Goal: Task Accomplishment & Management: Manage account settings

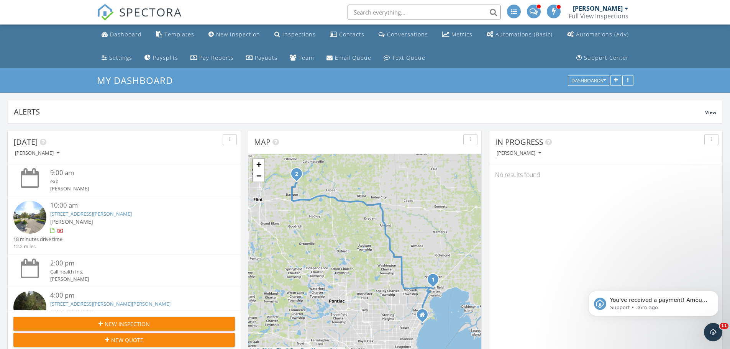
scroll to position [786, 742]
click at [716, 293] on icon "Dismiss notification" at bounding box center [716, 293] width 3 height 3
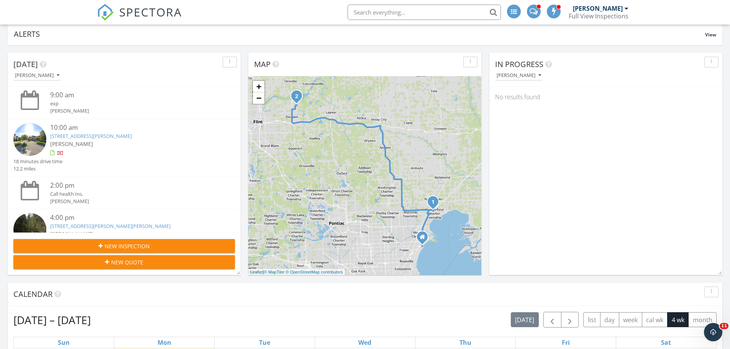
scroll to position [0, 0]
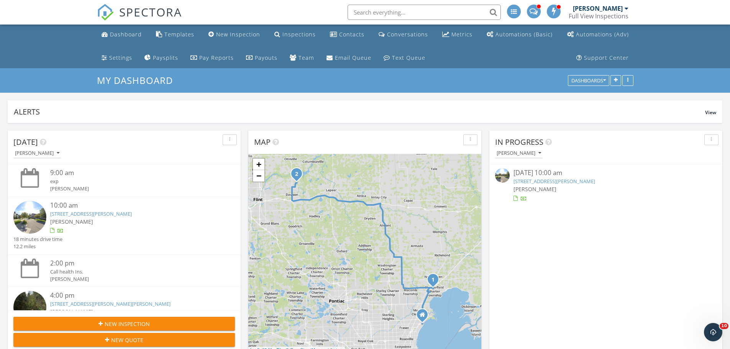
click at [575, 182] on link "50317 Corey Ave, Chesterfield, MI 48051" at bounding box center [554, 181] width 82 height 7
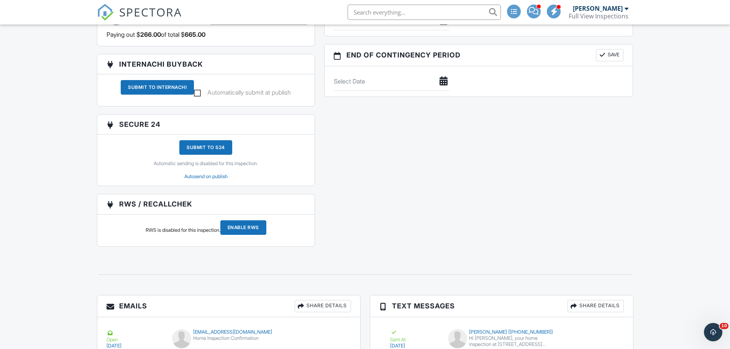
scroll to position [919, 0]
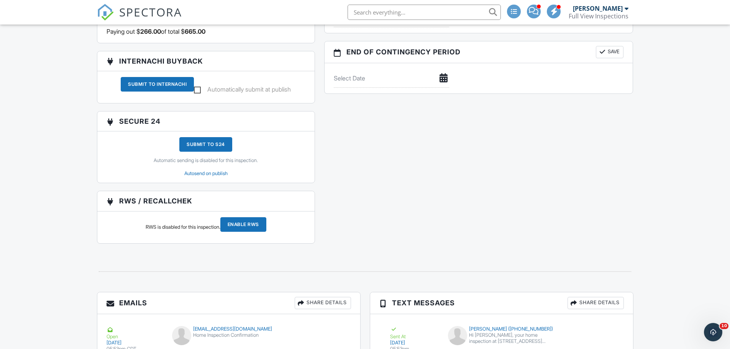
click at [147, 92] on div "Submit To InterNACHI" at bounding box center [157, 84] width 73 height 15
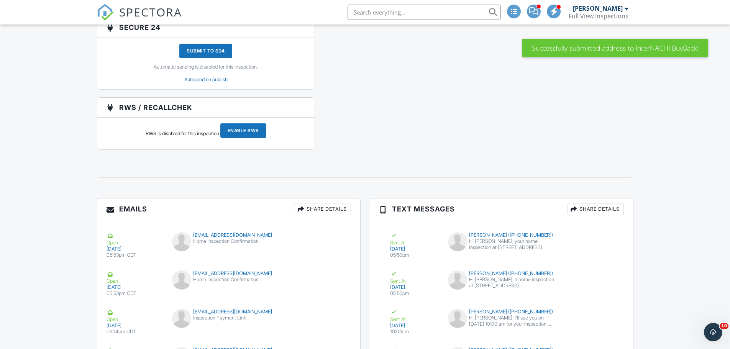
scroll to position [1002, 0]
click at [244, 136] on input "Enable RWS" at bounding box center [243, 130] width 46 height 15
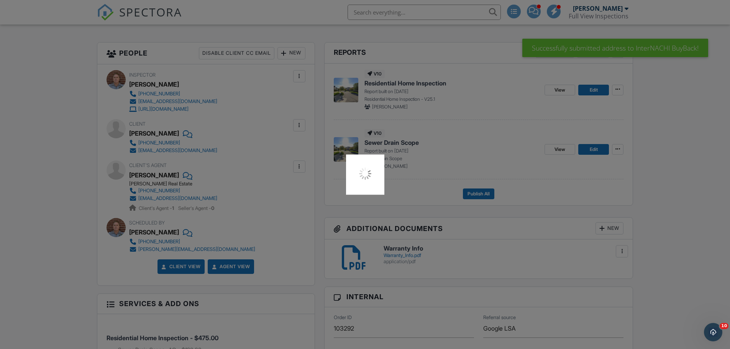
scroll to position [159, 0]
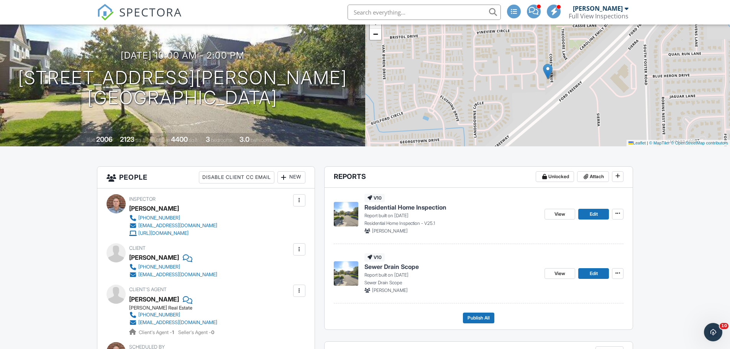
scroll to position [115, 0]
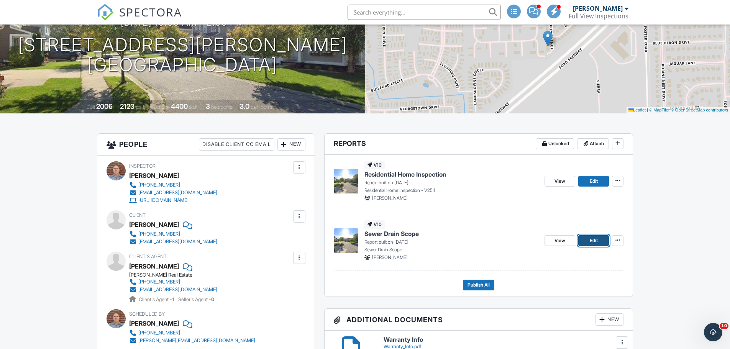
click at [592, 241] on span "Edit" at bounding box center [594, 241] width 8 height 8
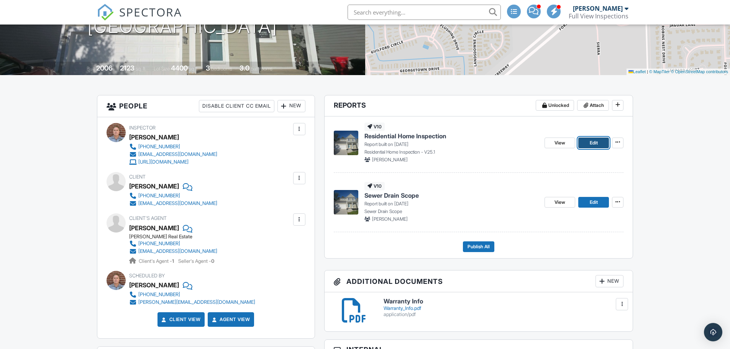
click at [597, 144] on span "Edit" at bounding box center [594, 143] width 8 height 8
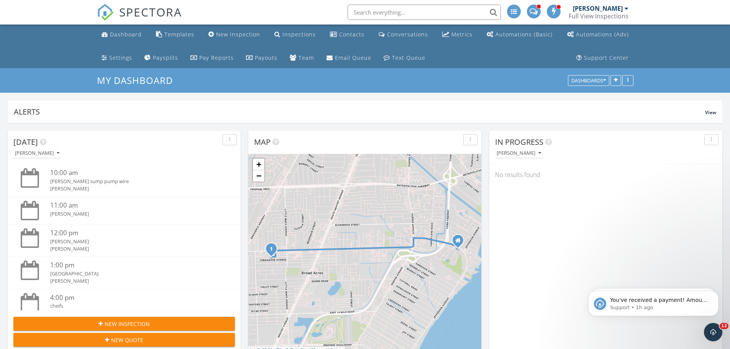
scroll to position [786, 742]
click at [134, 32] on div "Dashboard" at bounding box center [126, 34] width 32 height 7
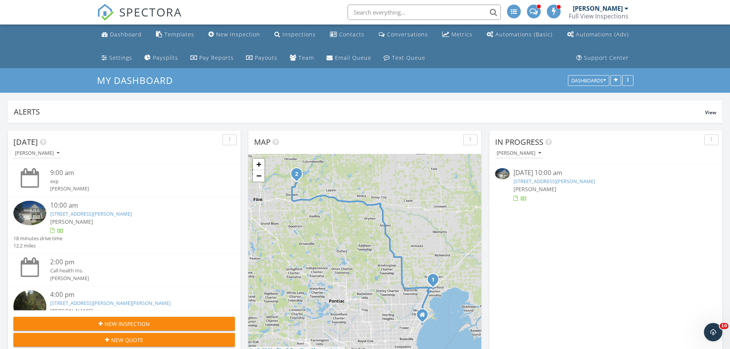
click at [570, 180] on link "50317 Corey Ave, Chesterfield, MI 48051" at bounding box center [554, 181] width 82 height 7
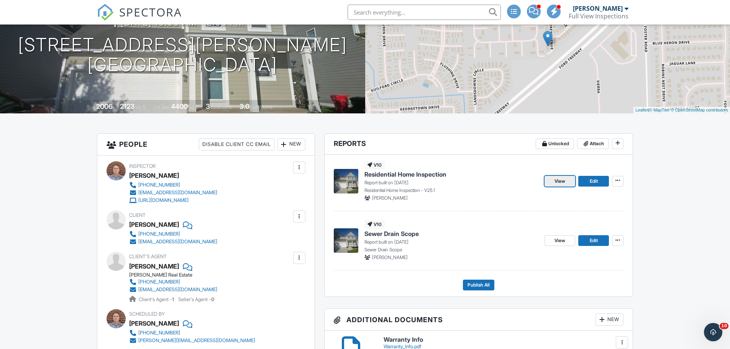
click at [563, 182] on span "View" at bounding box center [559, 181] width 11 height 8
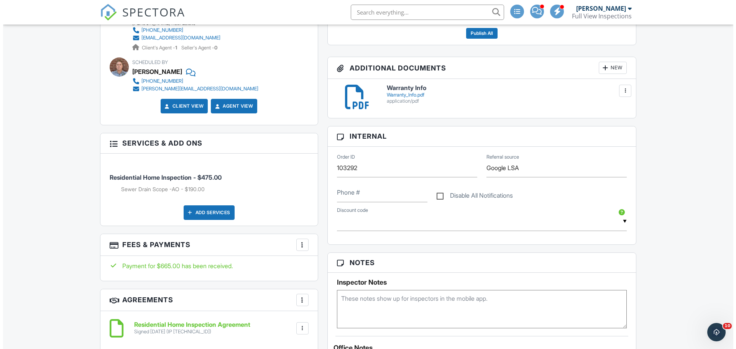
scroll to position [268, 0]
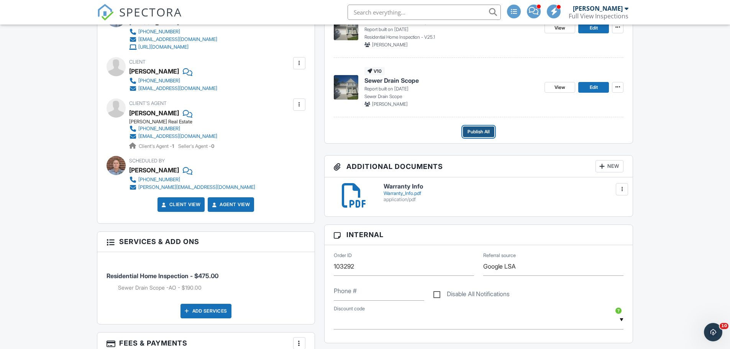
click at [480, 132] on span "Publish All" at bounding box center [478, 132] width 22 height 8
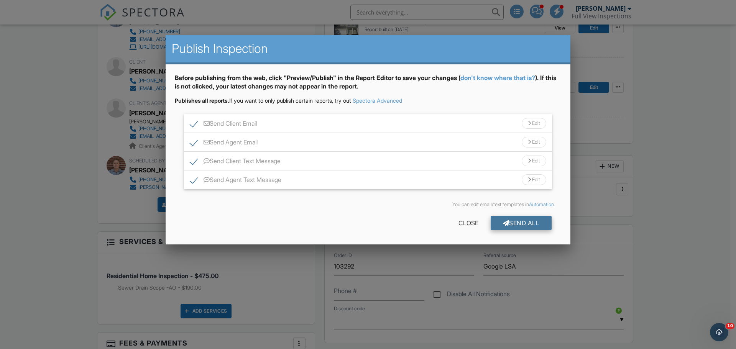
click at [519, 220] on div "Send All" at bounding box center [520, 223] width 61 height 14
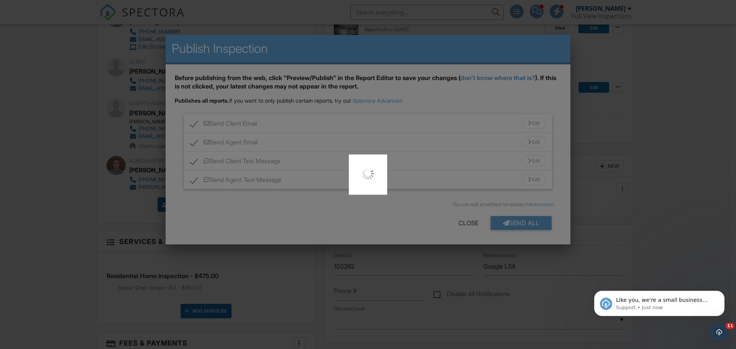
scroll to position [0, 0]
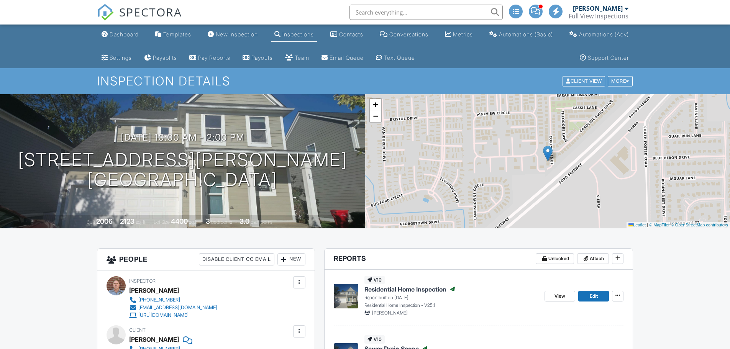
click at [115, 25] on link "SPECTORA" at bounding box center [139, 18] width 85 height 16
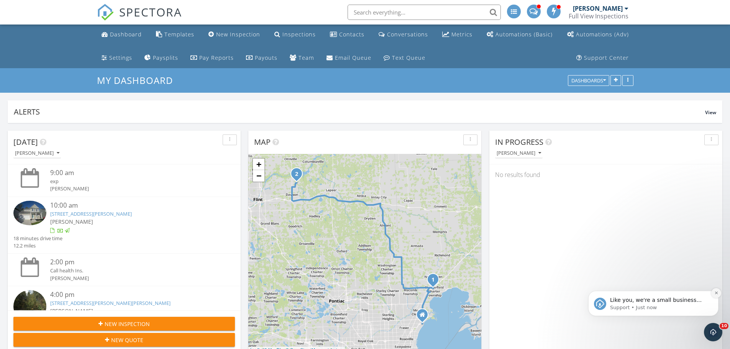
click at [719, 289] on button "Dismiss notification" at bounding box center [716, 293] width 10 height 10
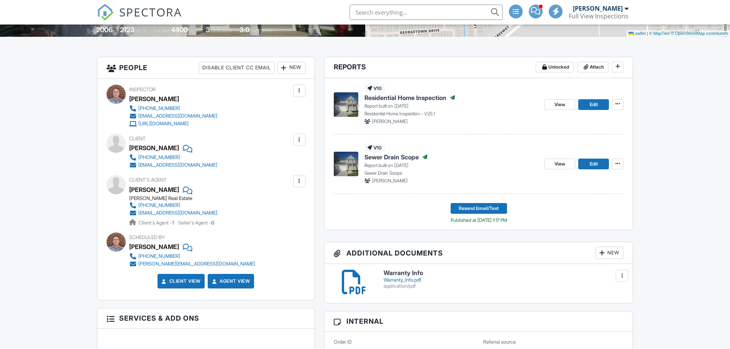
scroll to position [192, 0]
click at [560, 163] on span "View" at bounding box center [559, 164] width 11 height 8
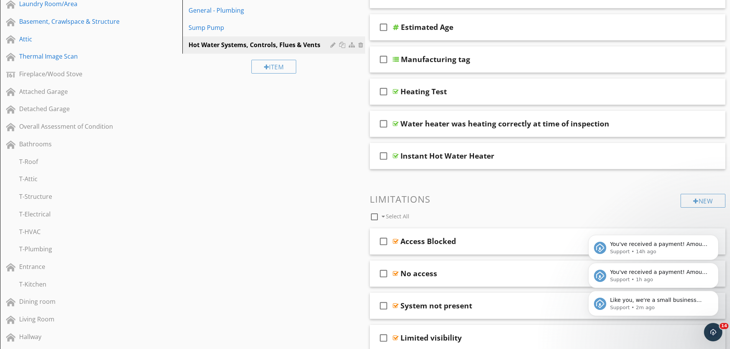
drag, startPoint x: 716, startPoint y: 292, endPoint x: 716, endPoint y: 266, distance: 25.3
click at [716, 292] on icon "Dismiss notification" at bounding box center [716, 293] width 3 height 3
click at [716, 292] on icon "Dismiss notification" at bounding box center [716, 293] width 4 height 4
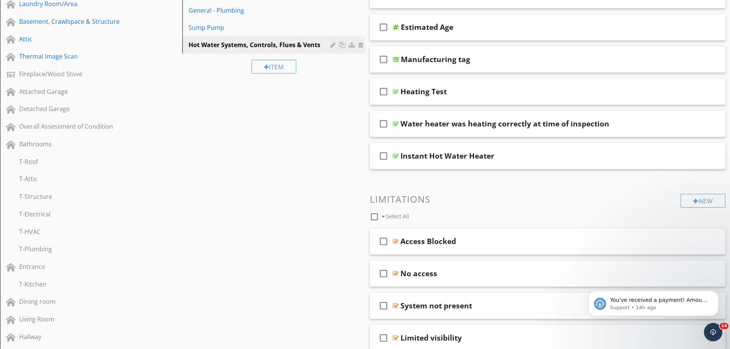
click at [716, 292] on icon "Dismiss notification" at bounding box center [716, 293] width 3 height 3
